Goal: Information Seeking & Learning: Learn about a topic

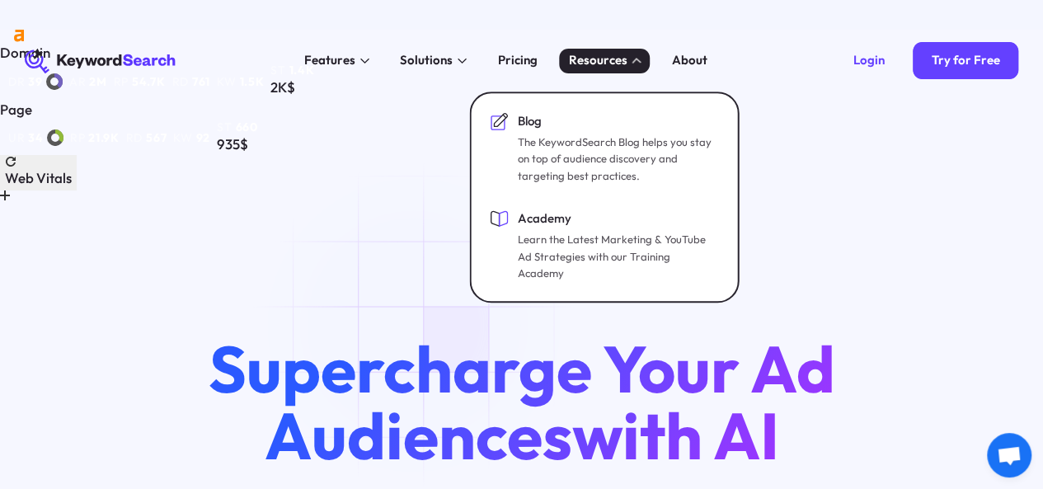
click at [642, 61] on div "Resources" at bounding box center [604, 61] width 91 height 25
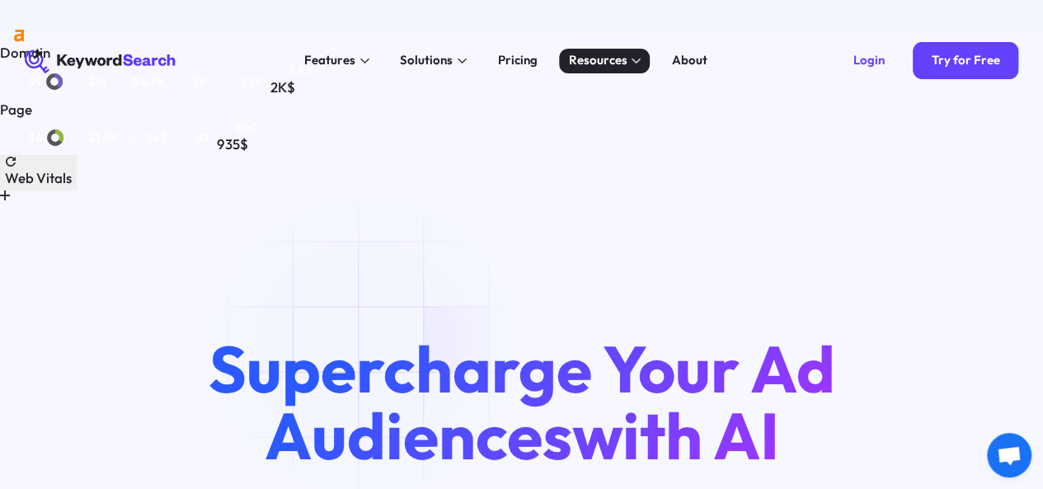
click at [640, 59] on div "Resources" at bounding box center [604, 61] width 91 height 25
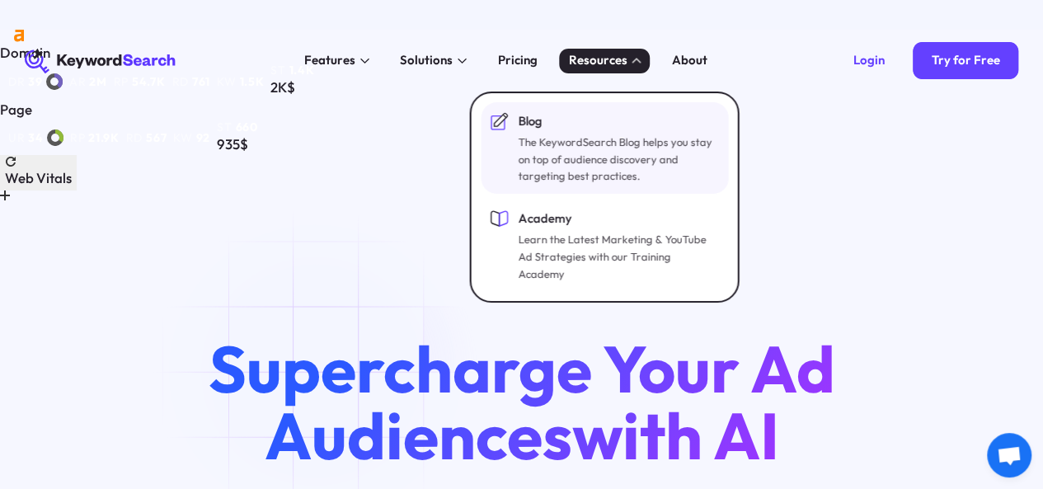
click at [522, 129] on div "Blog" at bounding box center [617, 121] width 198 height 19
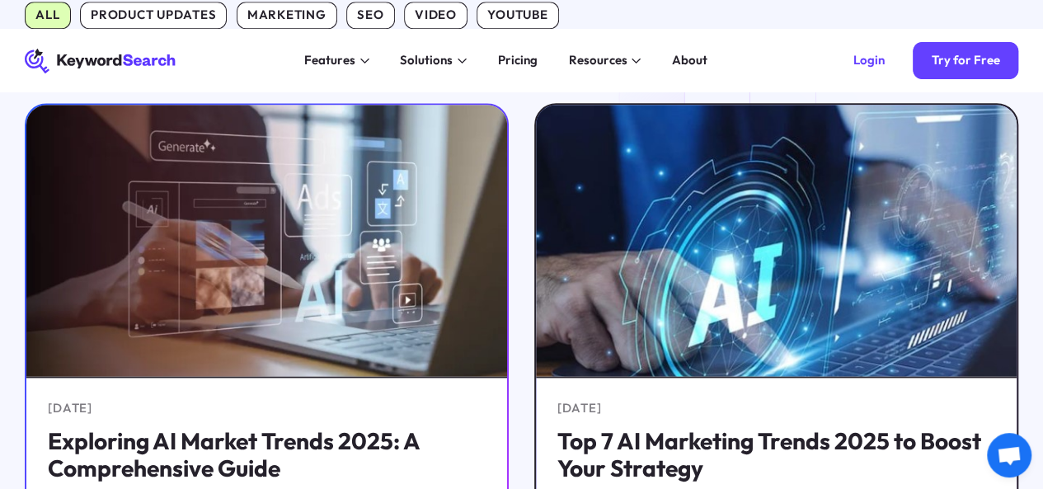
click at [281, 427] on h5 "Exploring AI Market Trends 2025: A Comprehensive Guide" at bounding box center [267, 454] width 438 height 55
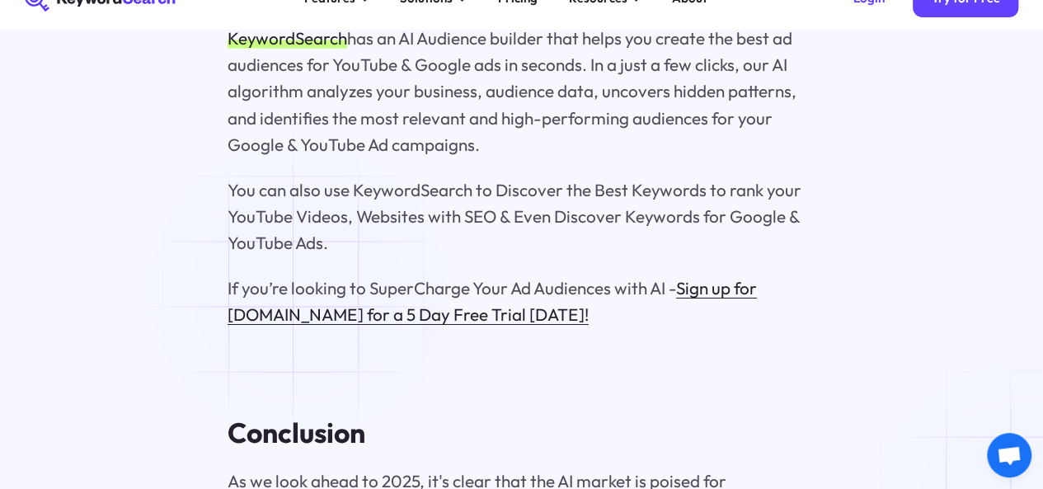
scroll to position [18328, 0]
